Goal: Task Accomplishment & Management: Complete application form

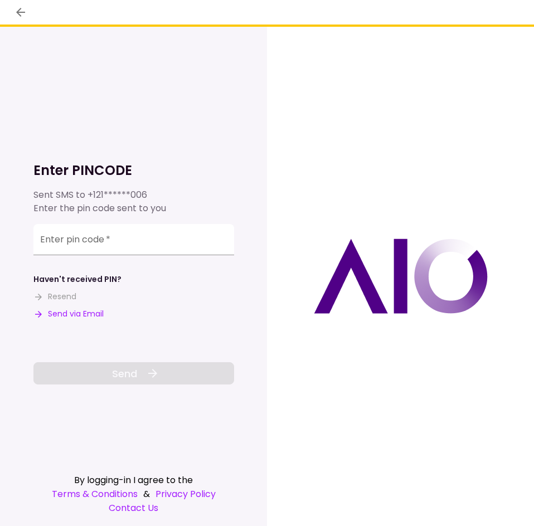
click at [81, 310] on button "Send via Email" at bounding box center [68, 314] width 70 height 12
click at [134, 245] on input "Enter pin code   *" at bounding box center [133, 239] width 201 height 31
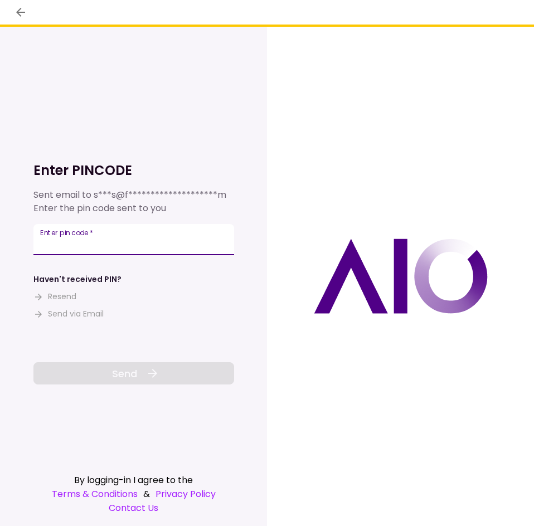
paste input "******"
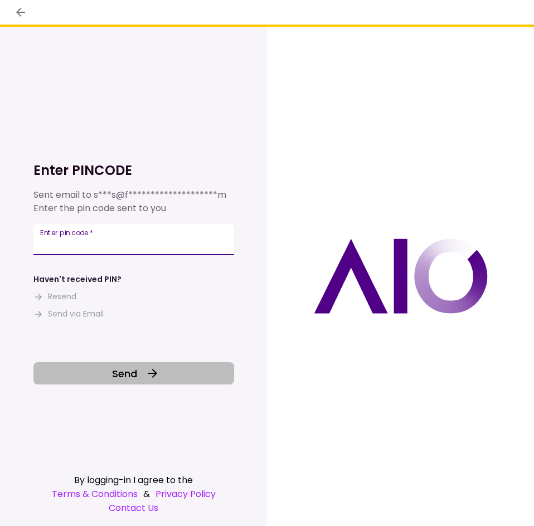
type input "******"
click at [153, 369] on icon at bounding box center [152, 373] width 13 height 13
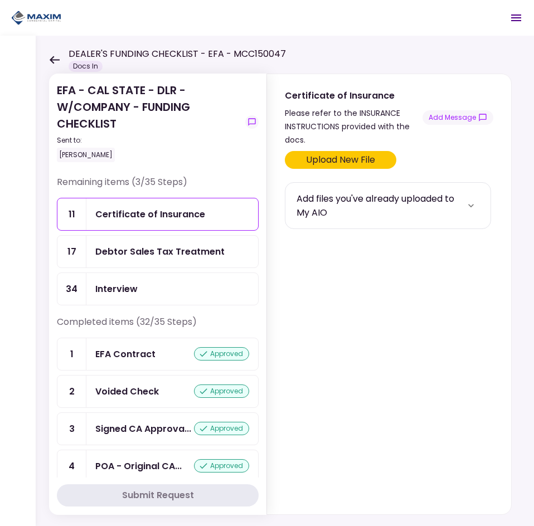
click at [142, 213] on div "Certificate of Insurance" at bounding box center [150, 214] width 110 height 14
click at [355, 157] on div "Upload New File" at bounding box center [349, 159] width 69 height 13
click at [0, 0] on input "Upload New File" at bounding box center [0, 0] width 0 height 0
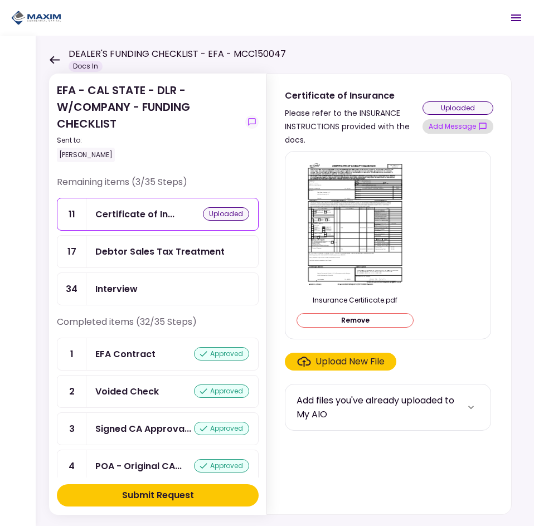
click at [434, 124] on button "Add Message" at bounding box center [457, 126] width 71 height 14
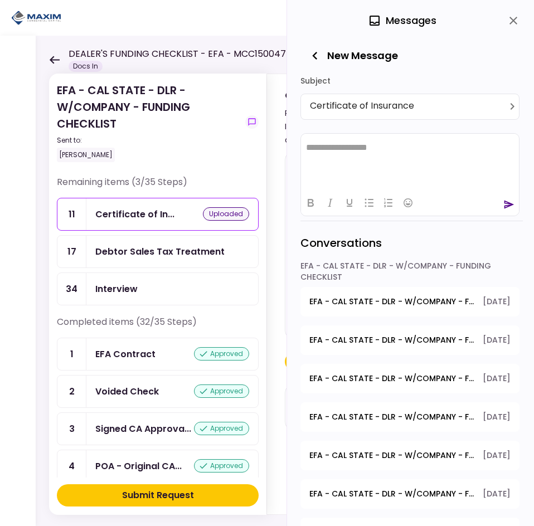
click at [513, 21] on icon "close" at bounding box center [513, 21] width 8 height 8
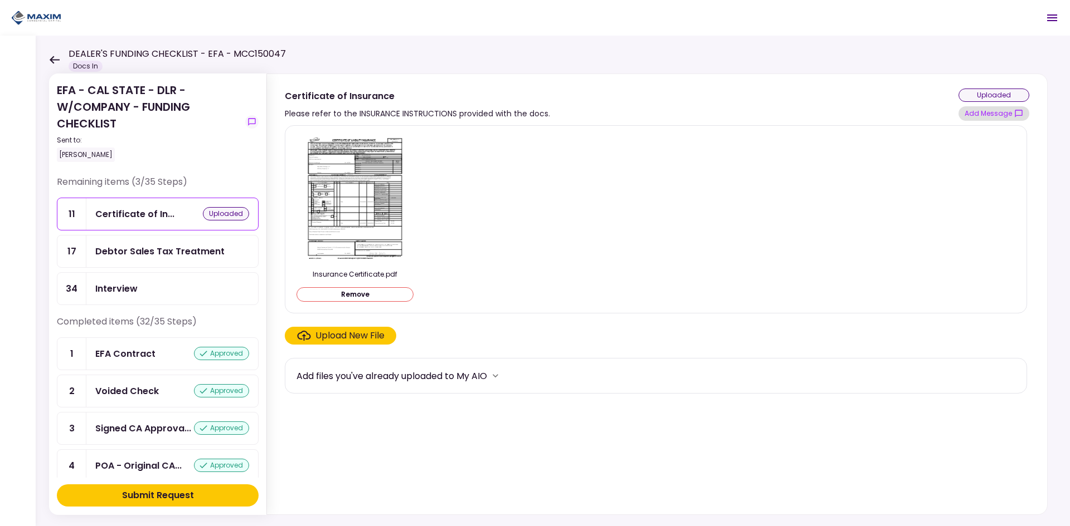
drag, startPoint x: 987, startPoint y: 102, endPoint x: 983, endPoint y: 109, distance: 7.5
click at [533, 103] on div "uploaded Add Message" at bounding box center [993, 105] width 71 height 32
click at [533, 109] on button "Add Message" at bounding box center [993, 113] width 71 height 14
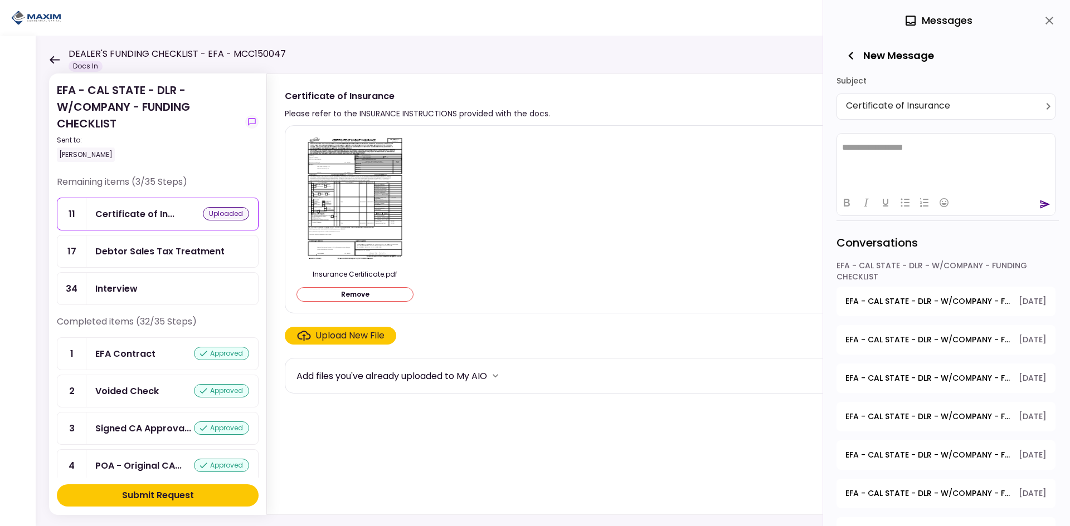
click at [533, 155] on html "**********" at bounding box center [946, 147] width 218 height 28
click at [533, 97] on div "**********" at bounding box center [945, 107] width 219 height 26
click at [533, 153] on html "**********" at bounding box center [946, 147] width 218 height 28
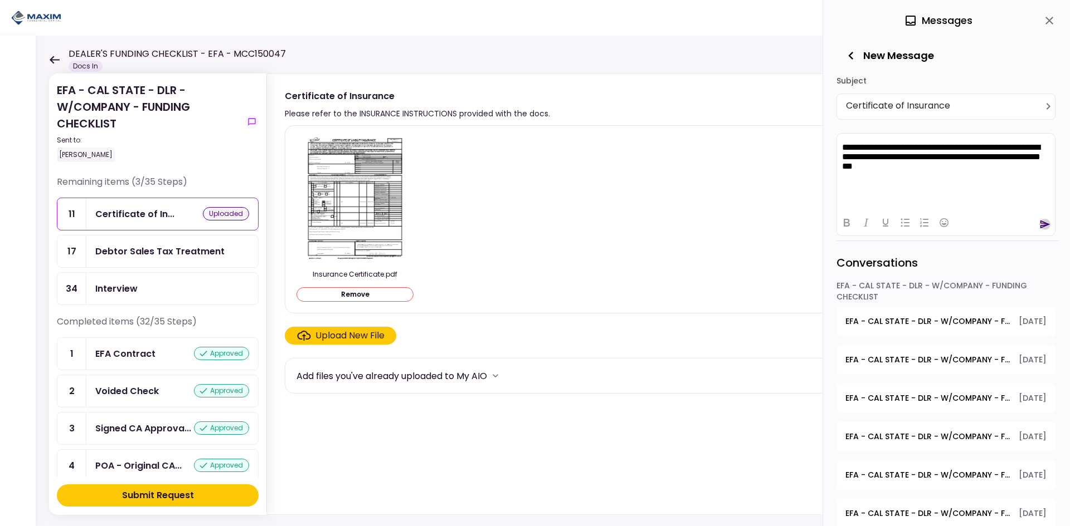
click at [533, 222] on icon "send" at bounding box center [1045, 224] width 10 height 8
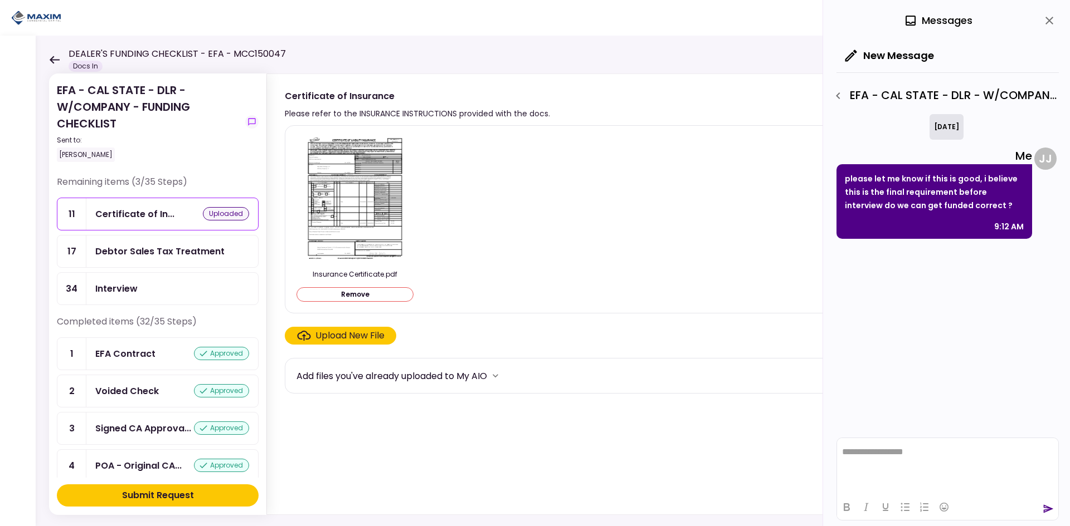
click at [201, 492] on button "Submit Request" at bounding box center [158, 496] width 202 height 22
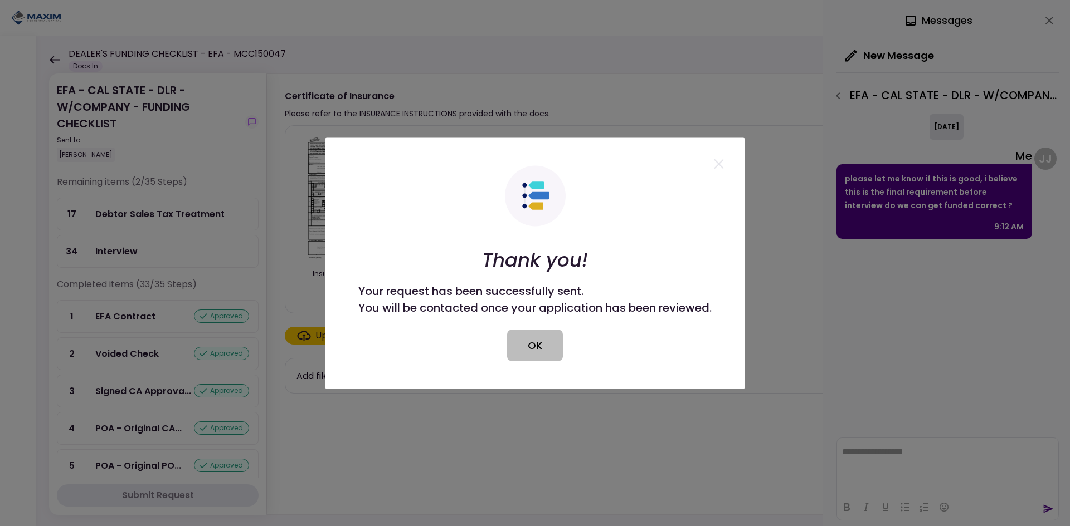
click at [533, 345] on button "OK" at bounding box center [535, 345] width 56 height 31
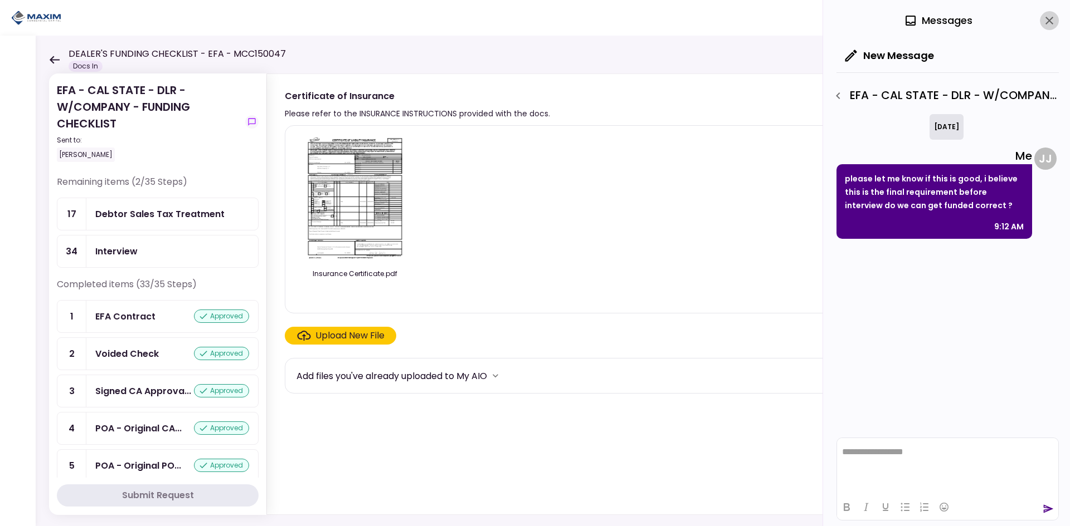
click at [533, 19] on icon "close" at bounding box center [1049, 21] width 8 height 8
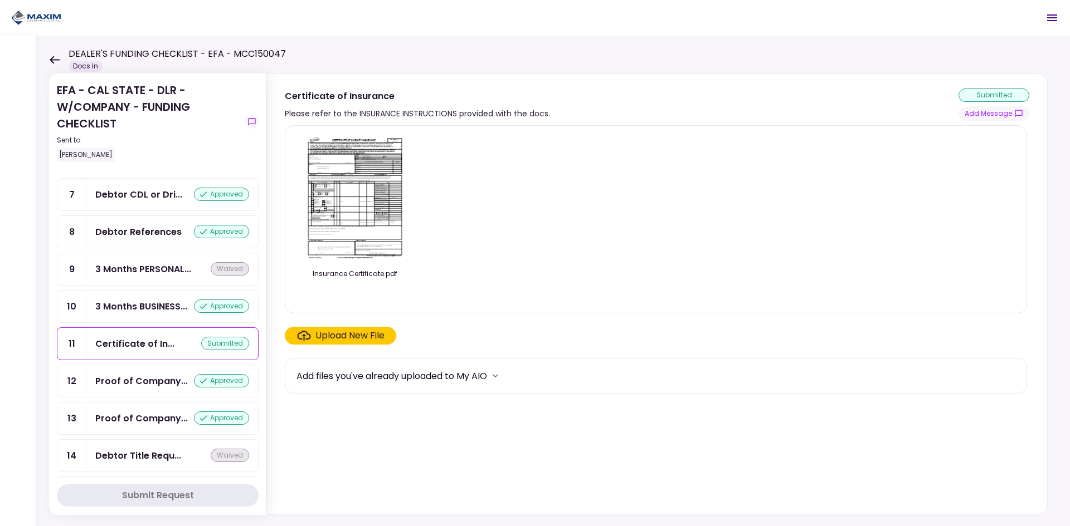
scroll to position [334, 0]
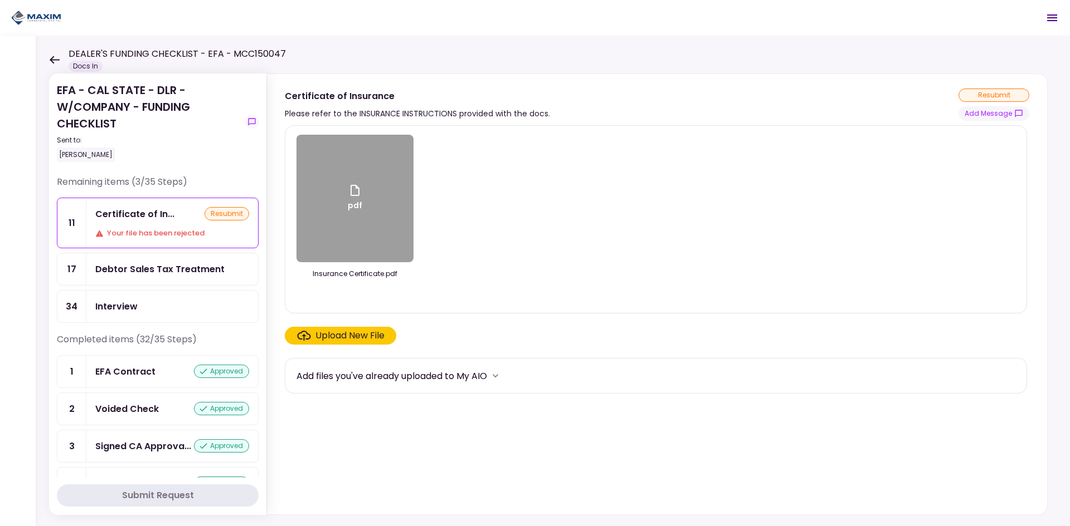
click at [138, 202] on div "Certificate of In... resubmit Your file has been rejected" at bounding box center [172, 223] width 172 height 50
click at [998, 115] on button "Add Message" at bounding box center [993, 113] width 71 height 14
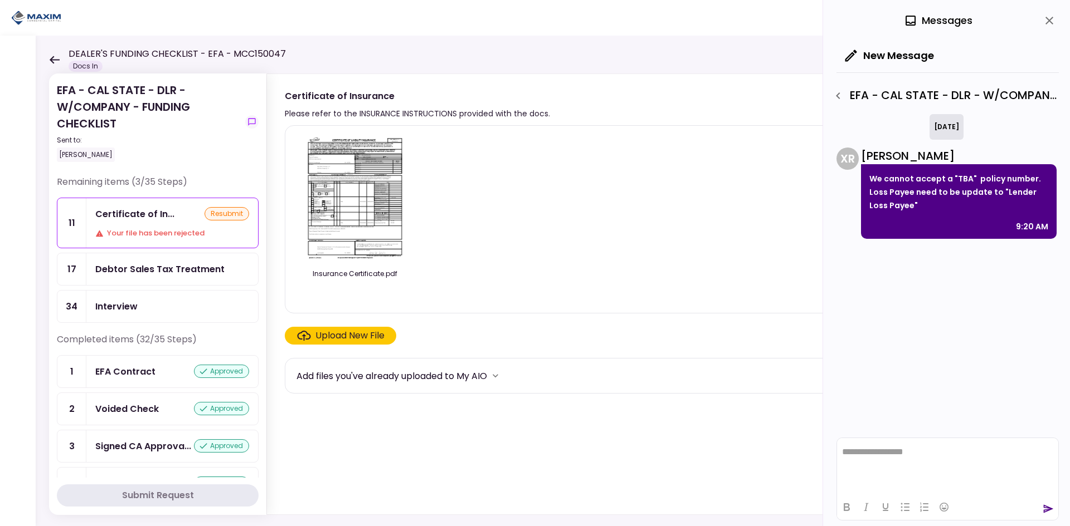
click at [336, 219] on img at bounding box center [354, 199] width 99 height 128
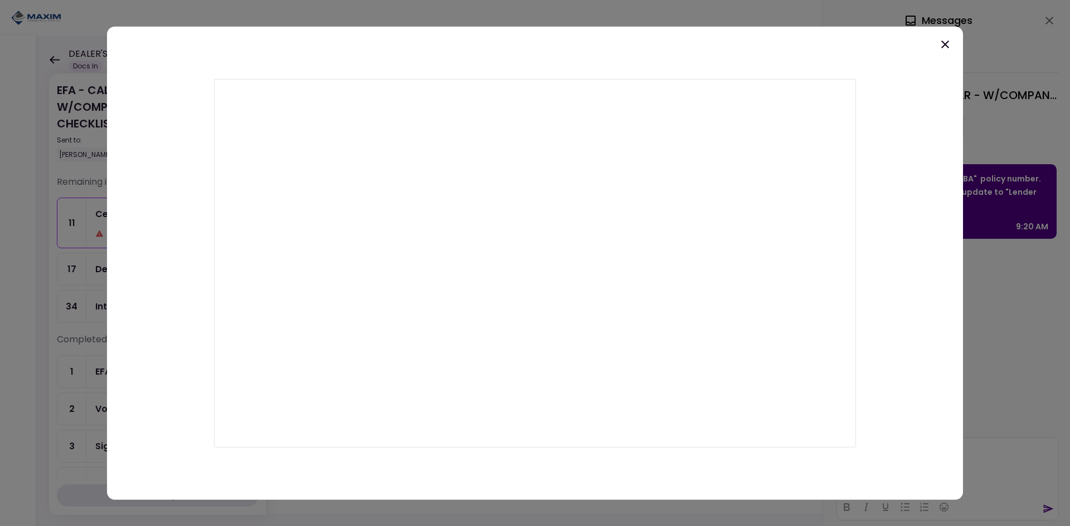
click at [911, 204] on div at bounding box center [535, 263] width 856 height 474
click at [944, 43] on icon at bounding box center [945, 44] width 8 height 8
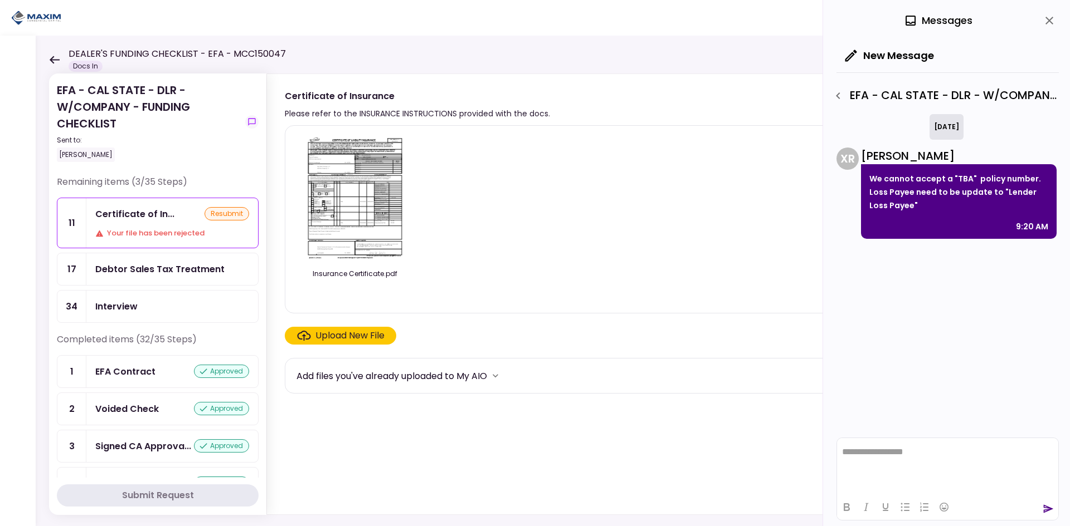
click at [352, 213] on img at bounding box center [354, 199] width 99 height 128
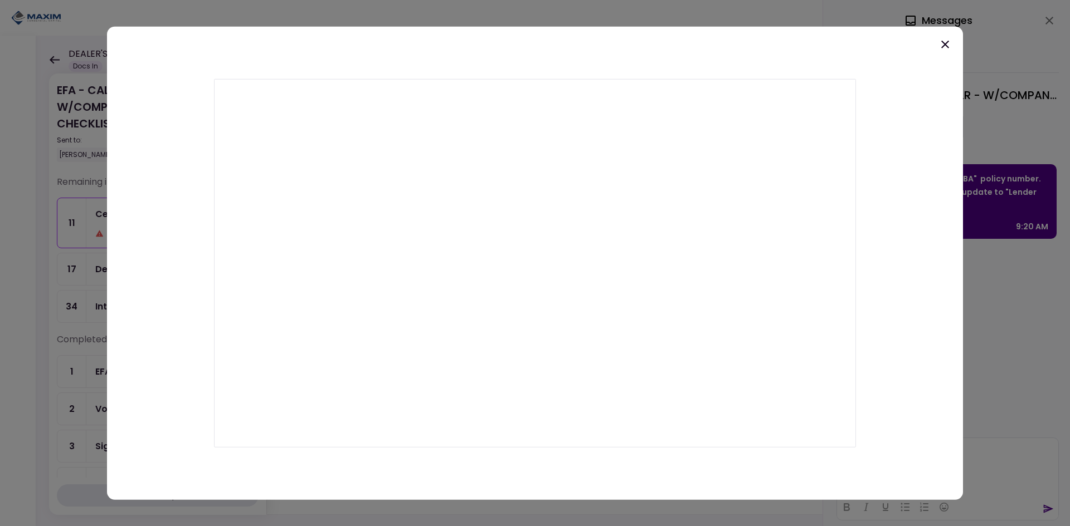
click at [950, 42] on icon at bounding box center [944, 43] width 13 height 13
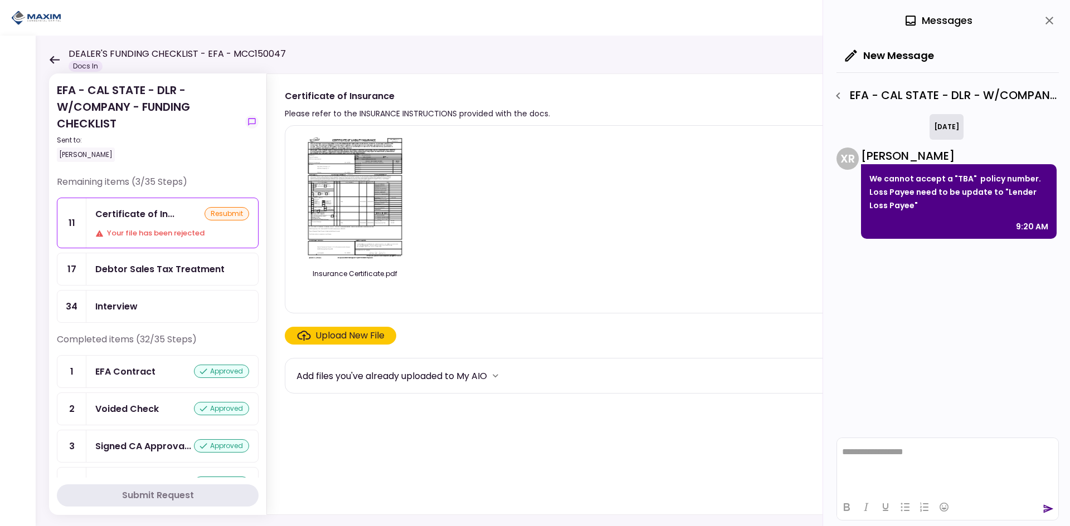
drag, startPoint x: 1682, startPoint y: 876, endPoint x: 873, endPoint y: 445, distance: 916.4
click at [904, 451] on p "Rich Text Area. Press ALT-0 for help." at bounding box center [947, 451] width 211 height 9
click at [1053, 512] on div at bounding box center [947, 507] width 221 height 22
click at [1047, 505] on icon "send" at bounding box center [1047, 509] width 11 height 11
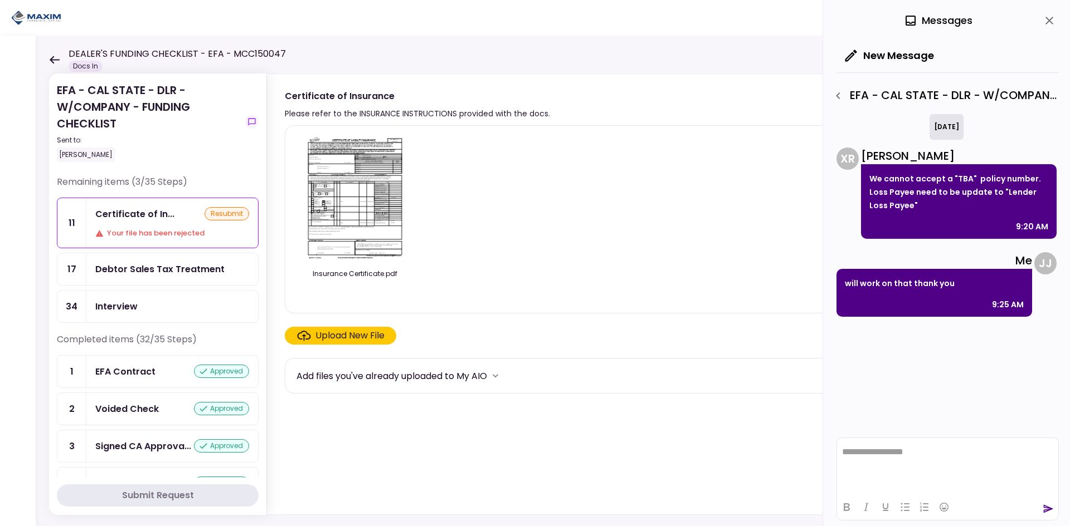
click at [1044, 16] on icon "close" at bounding box center [1048, 20] width 13 height 13
